Goal: Understand site structure: Understand site structure

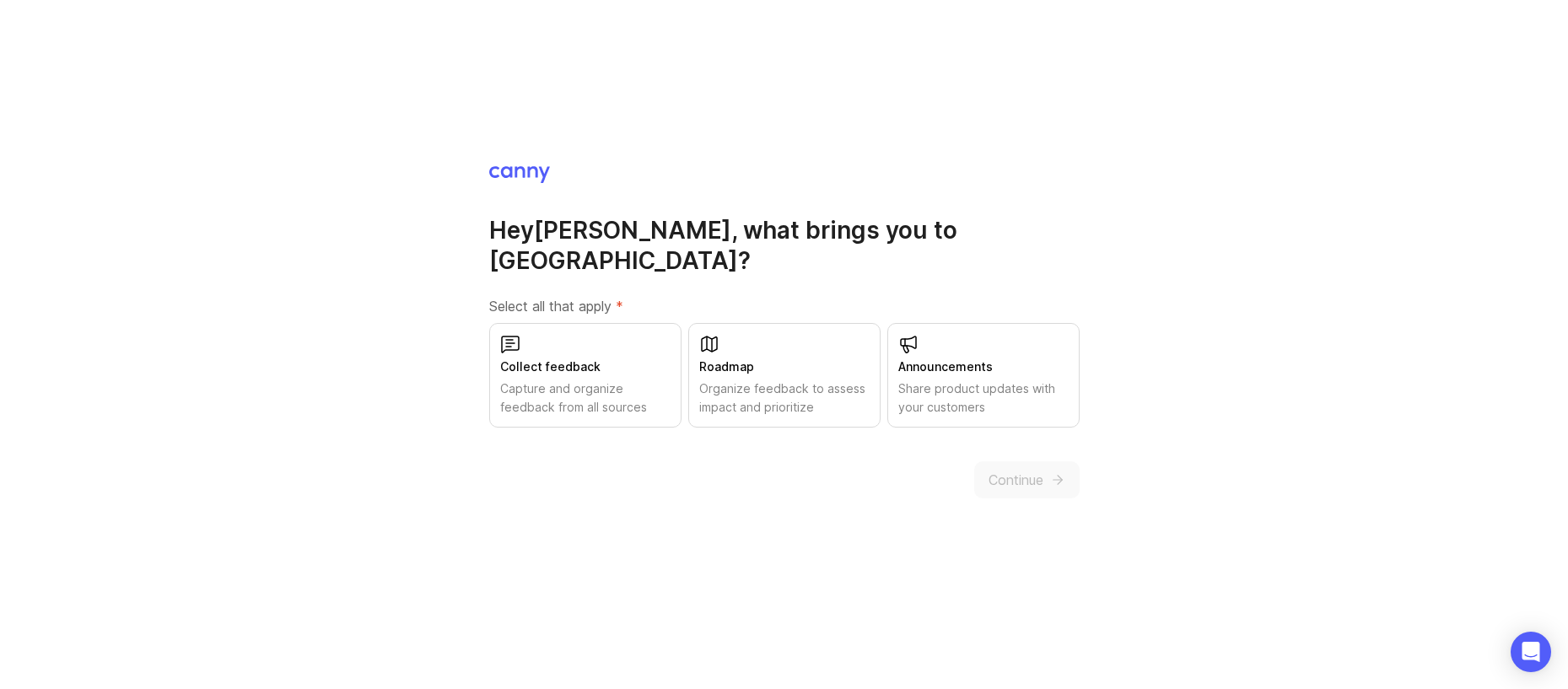
click at [931, 358] on div "Announcements" at bounding box center [984, 367] width 171 height 18
click at [990, 469] on span "Continue" at bounding box center [1015, 480] width 54 height 20
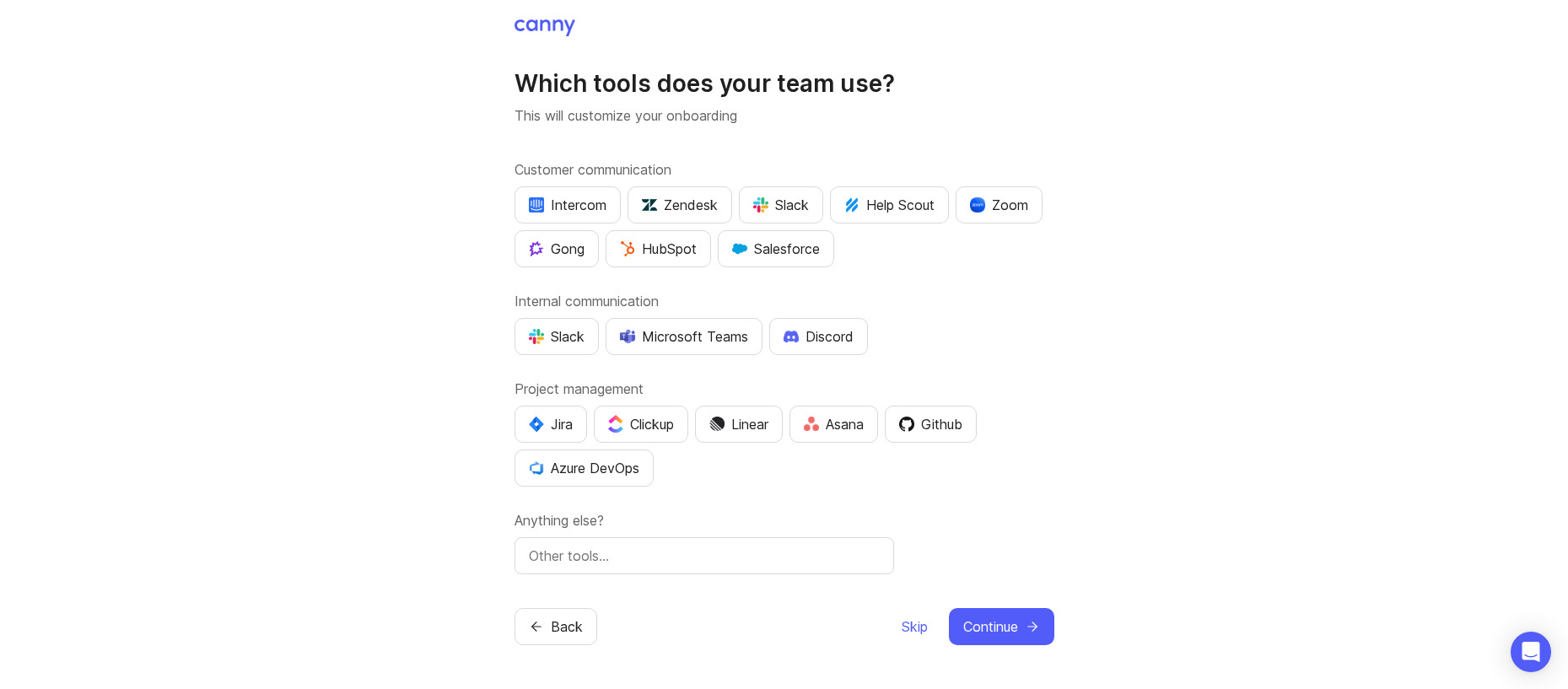
click at [902, 624] on span "Skip" at bounding box center [915, 626] width 26 height 20
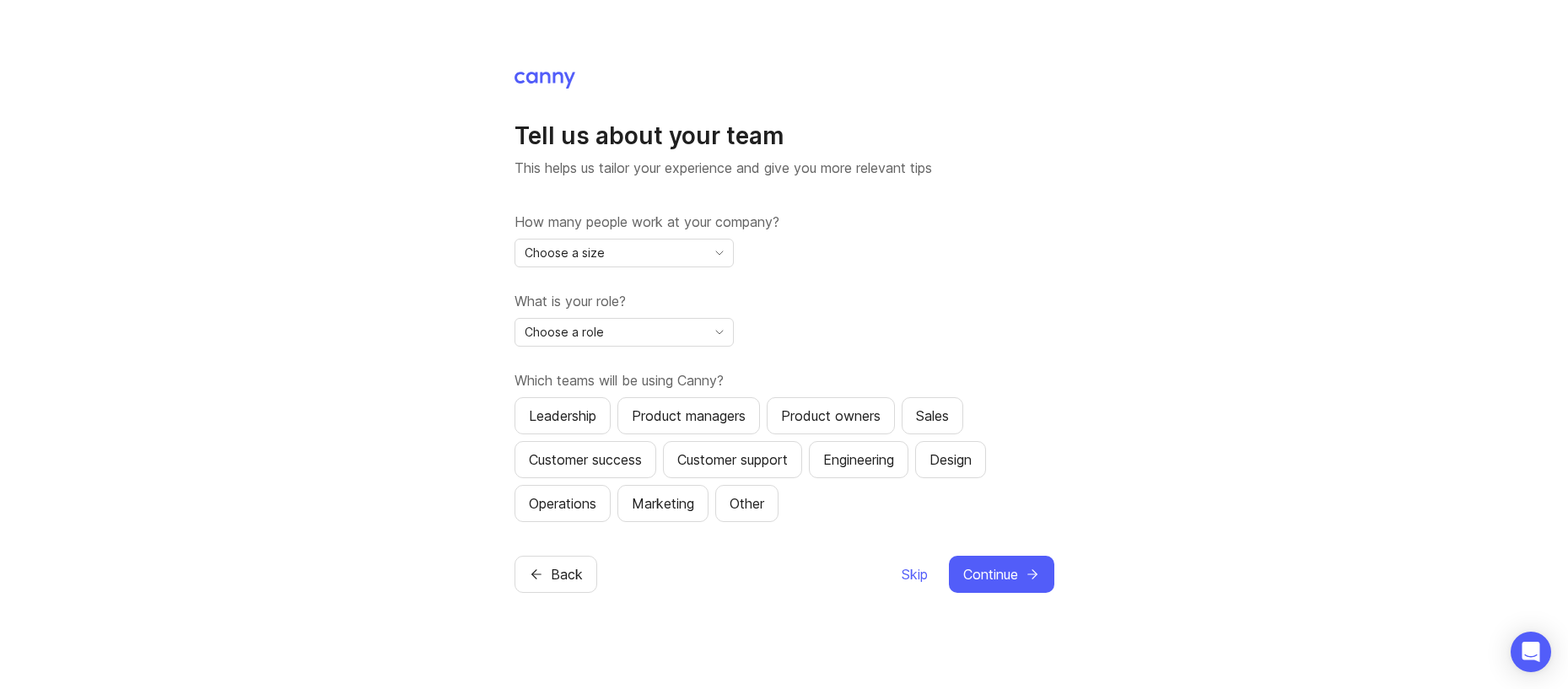
click at [916, 576] on span "Skip" at bounding box center [915, 575] width 26 height 20
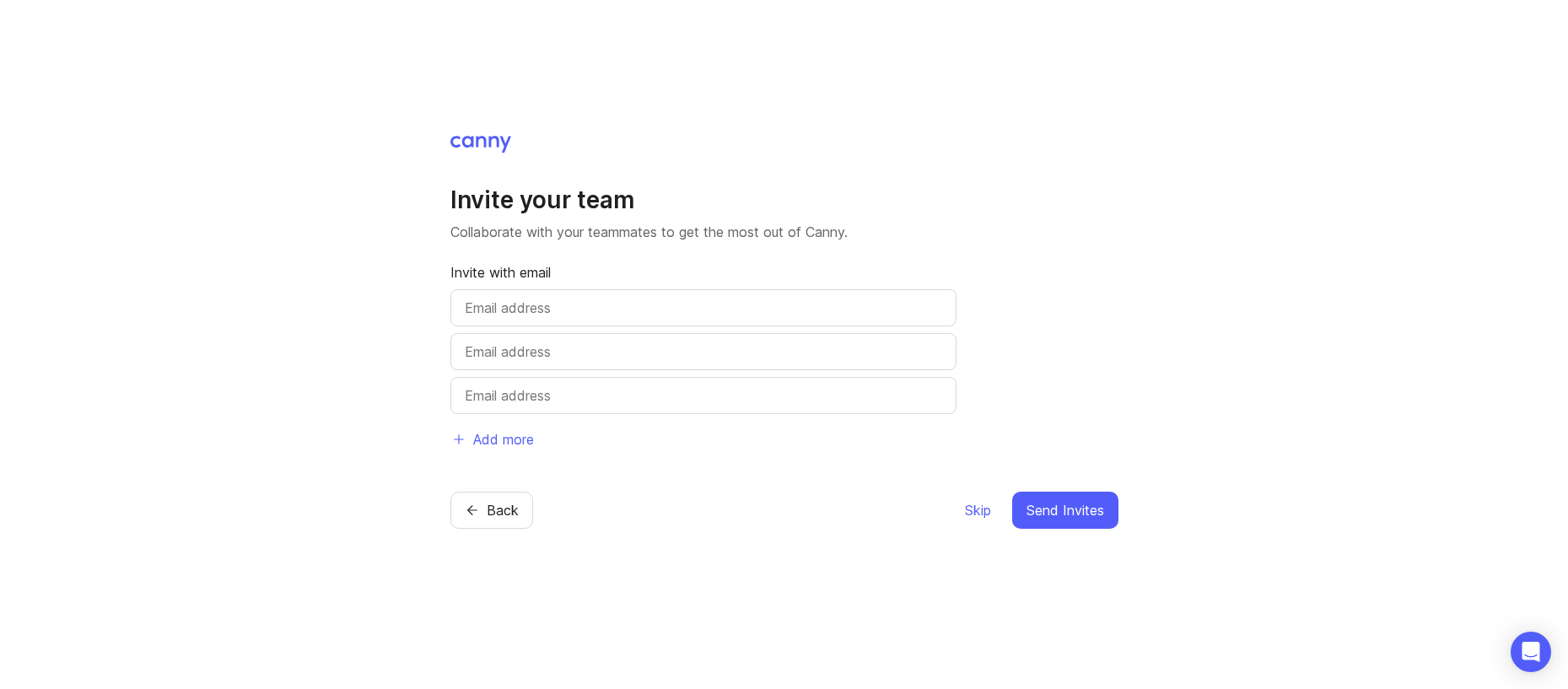
click at [978, 502] on span "Skip" at bounding box center [978, 510] width 26 height 20
